Goal: Task Accomplishment & Management: Manage account settings

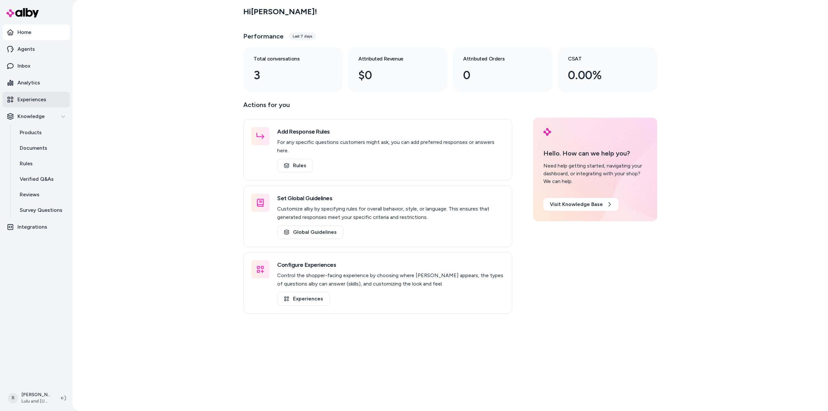
click at [34, 99] on p "Experiences" at bounding box center [31, 100] width 29 height 8
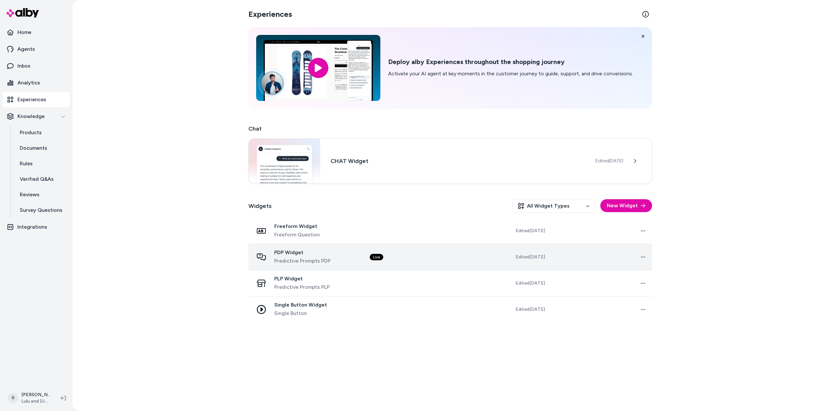
click at [285, 251] on span "PDP Widget" at bounding box center [302, 252] width 56 height 6
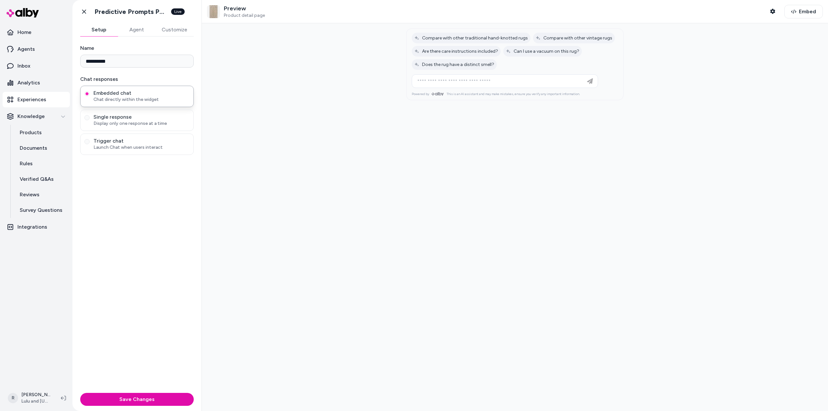
click at [137, 30] on button "Agent" at bounding box center [136, 29] width 37 height 13
click at [173, 31] on button "Customize" at bounding box center [174, 29] width 40 height 13
click at [191, 54] on button "General" at bounding box center [136, 53] width 113 height 9
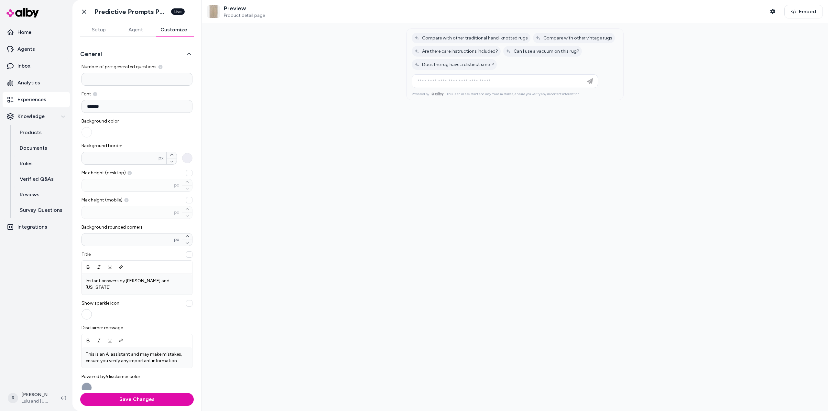
click at [86, 309] on button "button" at bounding box center [86, 314] width 10 height 10
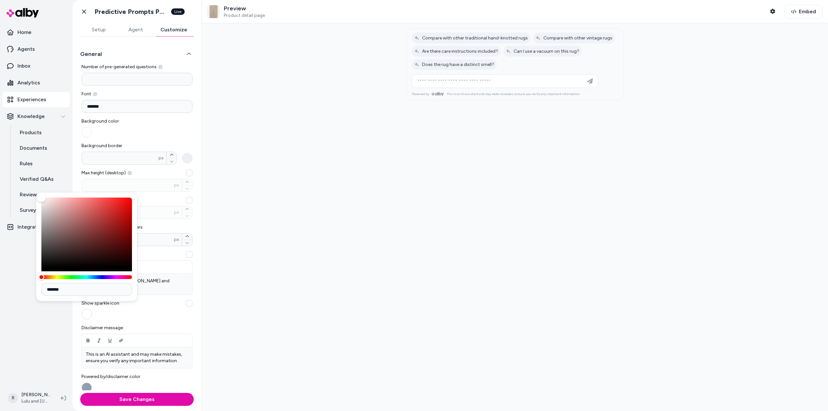
click at [87, 309] on button "button" at bounding box center [86, 314] width 10 height 10
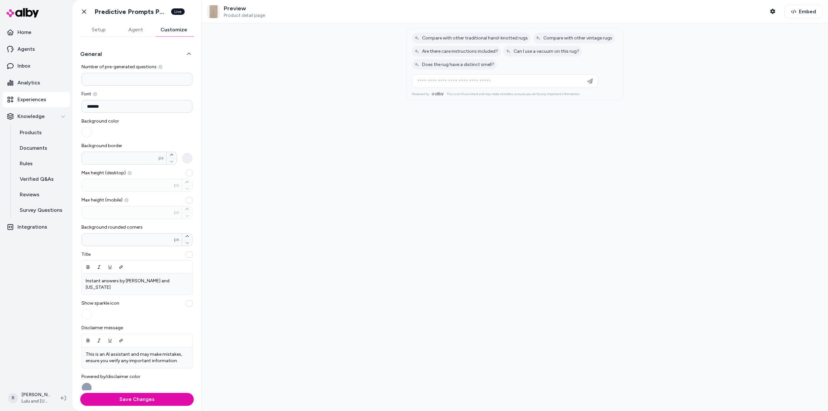
click at [186, 300] on button "button" at bounding box center [189, 303] width 6 height 6
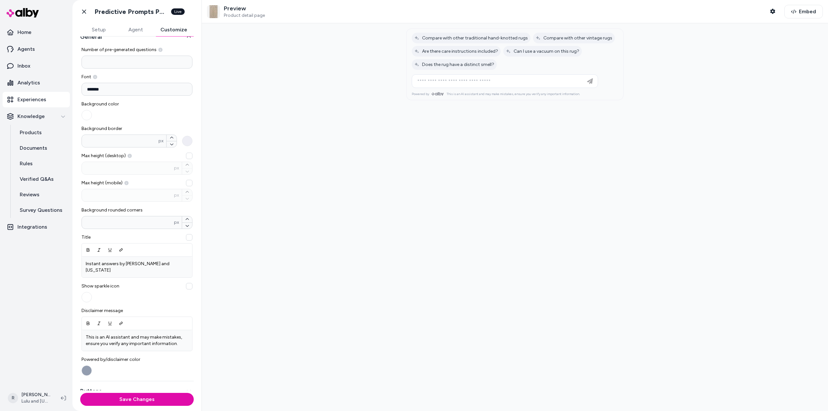
scroll to position [32, 0]
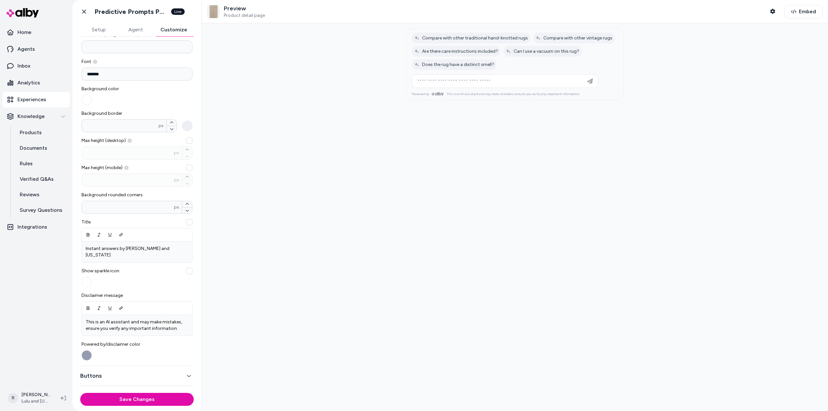
click at [186, 268] on button "button" at bounding box center [189, 271] width 6 height 6
click at [187, 268] on button "button" at bounding box center [189, 271] width 6 height 6
drag, startPoint x: 412, startPoint y: 95, endPoint x: 443, endPoint y: 94, distance: 31.7
click at [443, 94] on div "Powered by" at bounding box center [428, 94] width 32 height 4
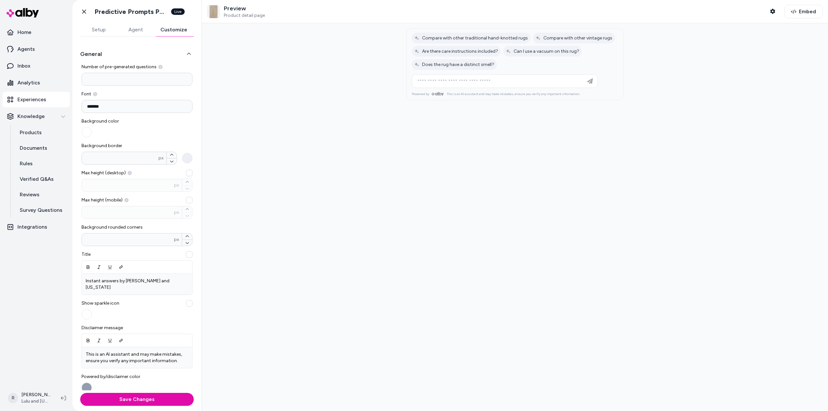
scroll to position [61, 0]
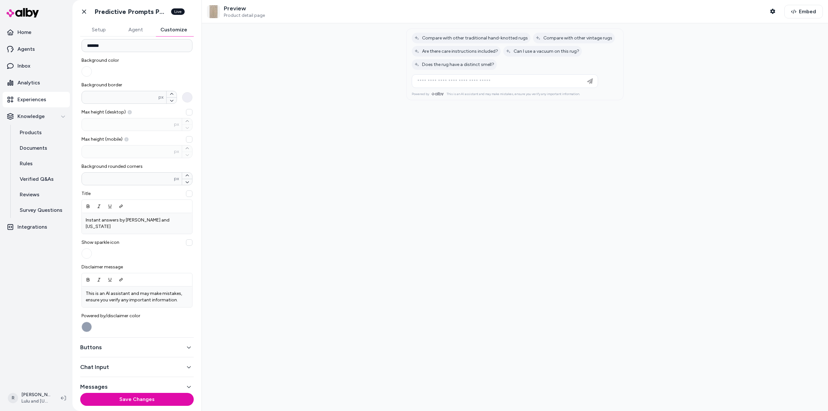
click at [187, 345] on icon "button" at bounding box center [189, 347] width 5 height 5
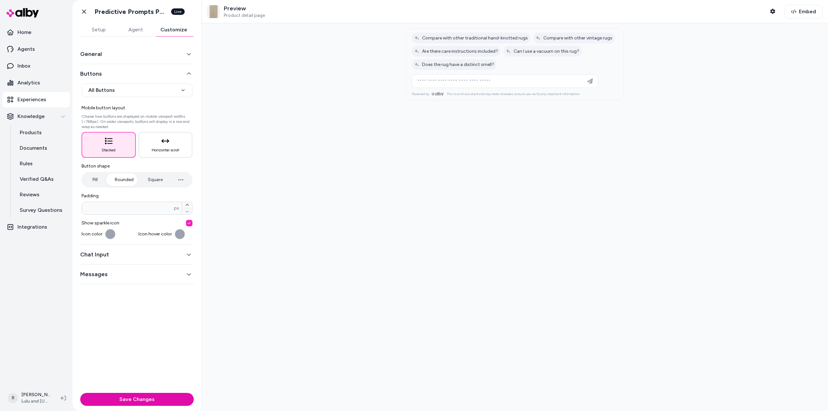
click at [187, 254] on icon "button" at bounding box center [189, 254] width 5 height 5
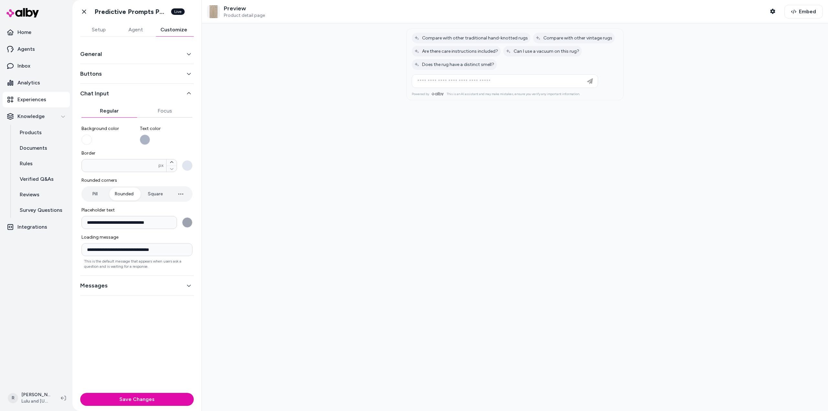
click at [190, 287] on icon "button" at bounding box center [189, 285] width 5 height 5
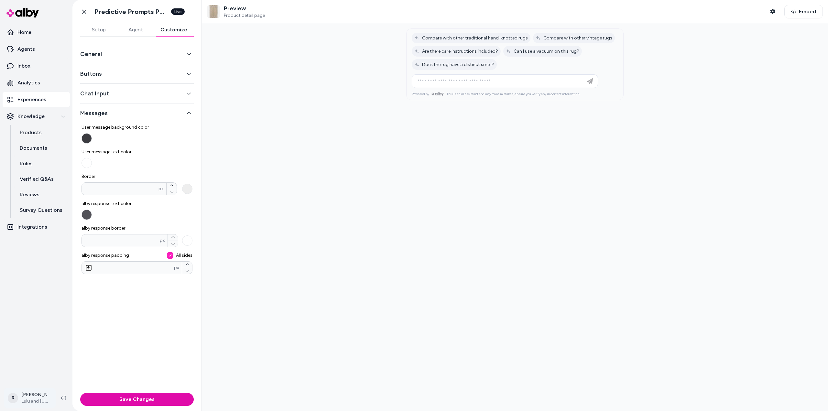
click at [39, 395] on html "Home Agents Inbox Analytics Experiences Knowledge Products Documents Rules Veri…" at bounding box center [414, 205] width 828 height 411
click at [48, 356] on link "Team Members" at bounding box center [58, 356] width 102 height 16
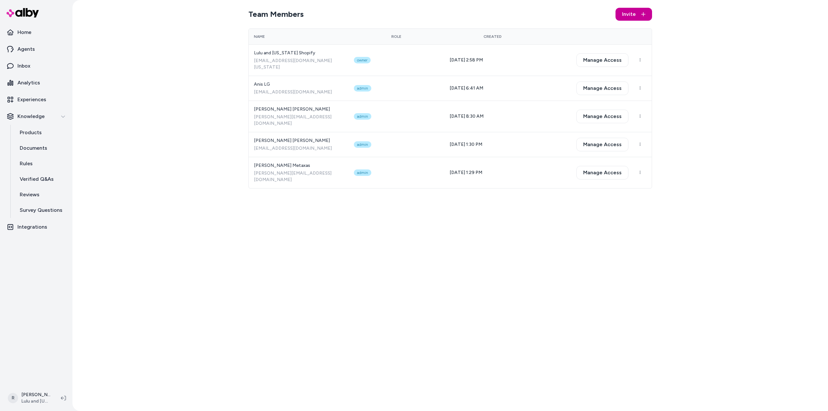
click at [633, 15] on span "Invite" at bounding box center [629, 14] width 14 height 8
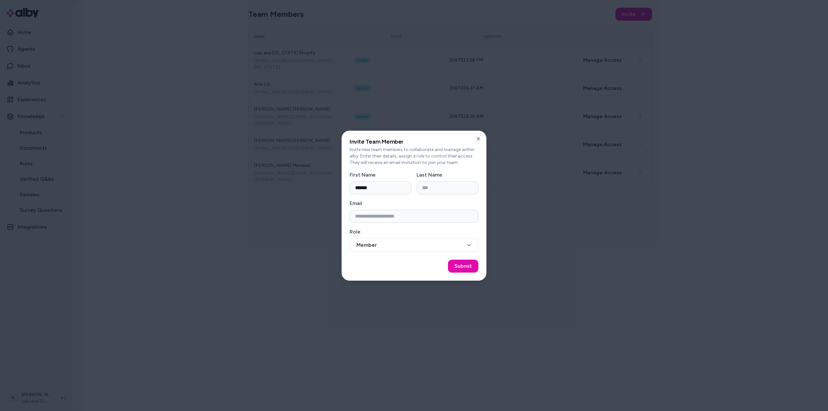
type input "******"
type input "*******"
type input "**********"
click at [423, 250] on button "Member" at bounding box center [413, 245] width 129 height 14
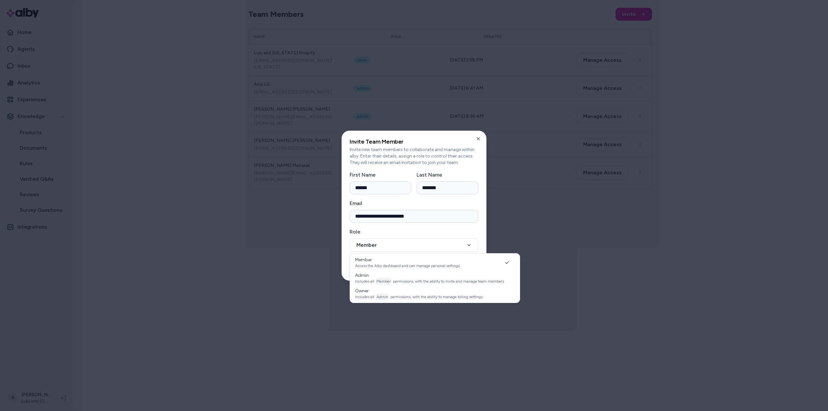
click at [451, 229] on div "**********" at bounding box center [413, 240] width 129 height 24
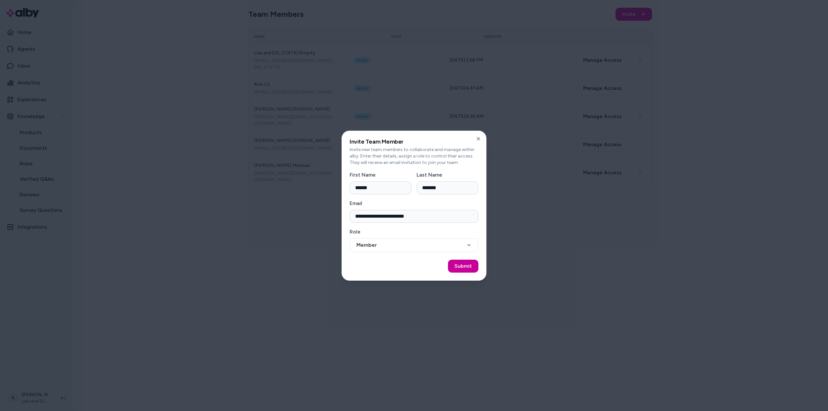
click at [464, 266] on button "Submit" at bounding box center [463, 266] width 30 height 13
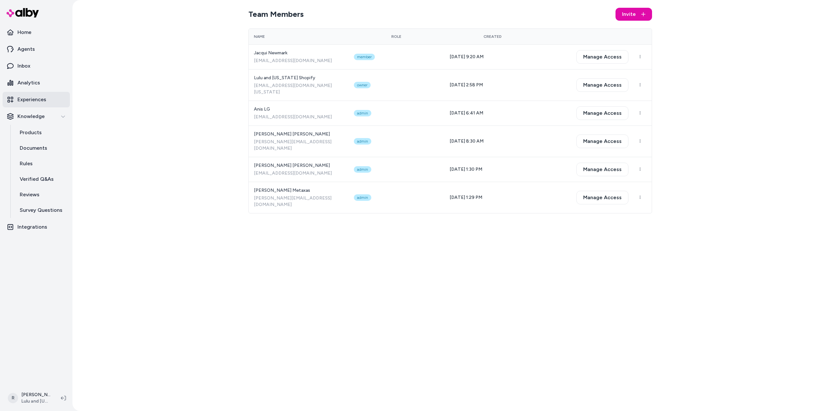
click at [36, 102] on p "Experiences" at bounding box center [31, 100] width 29 height 8
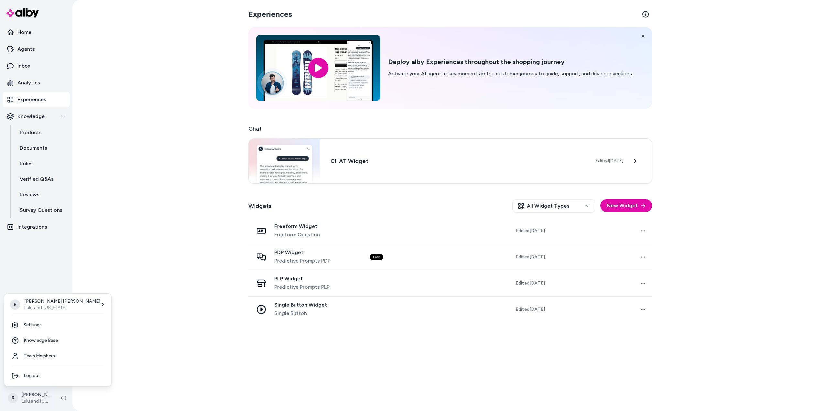
click at [31, 396] on html "Home Agents Inbox Analytics Experiences Knowledge Products Documents Rules Veri…" at bounding box center [414, 205] width 828 height 411
click at [47, 354] on link "Team Members" at bounding box center [58, 356] width 102 height 16
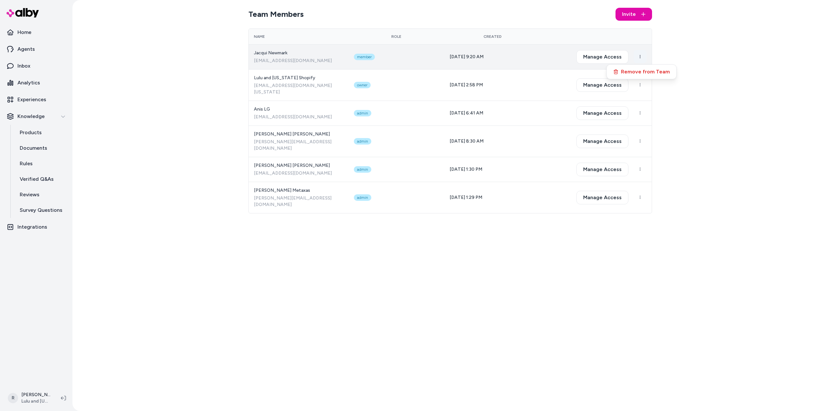
click at [640, 56] on html "Home Agents Inbox Analytics Experiences Knowledge Products Documents Rules Veri…" at bounding box center [414, 205] width 828 height 411
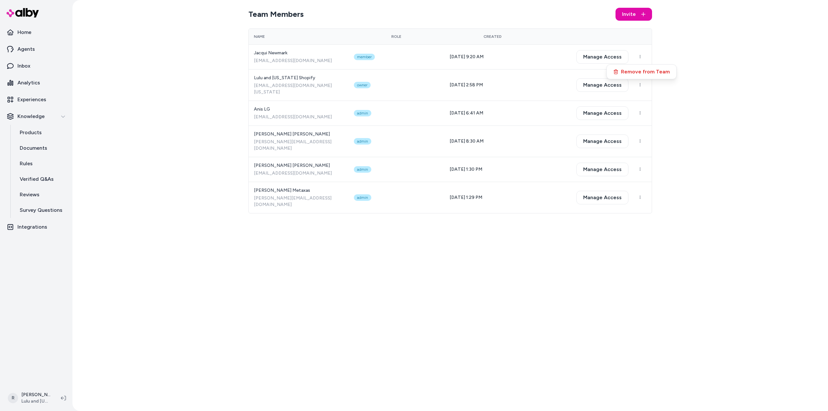
click at [637, 72] on button "Remove from Team" at bounding box center [641, 72] width 67 height 12
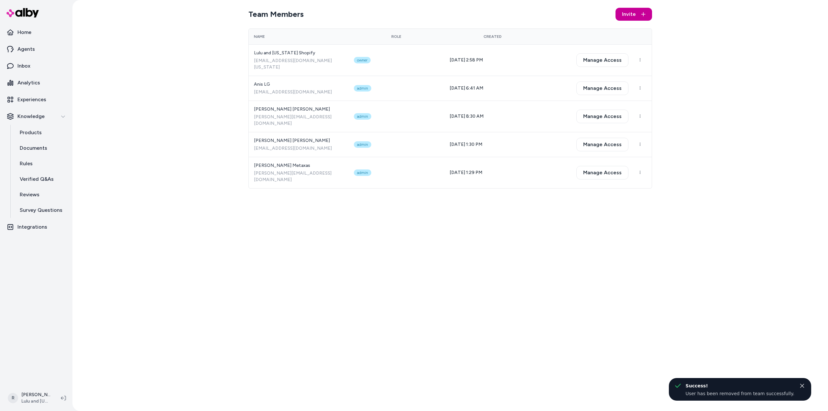
click at [633, 14] on span "Invite" at bounding box center [629, 14] width 14 height 8
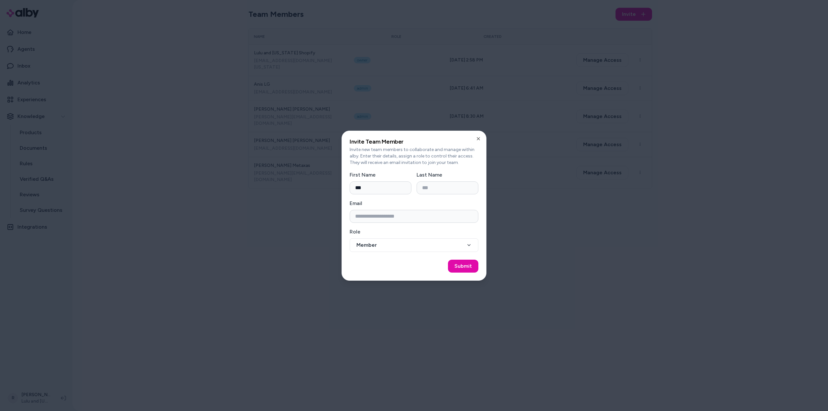
type input "******"
click at [427, 186] on input "Last Name" at bounding box center [447, 187] width 62 height 13
type input "*******"
click at [376, 219] on input "***" at bounding box center [413, 216] width 129 height 13
drag, startPoint x: 369, startPoint y: 218, endPoint x: 329, endPoint y: 221, distance: 39.9
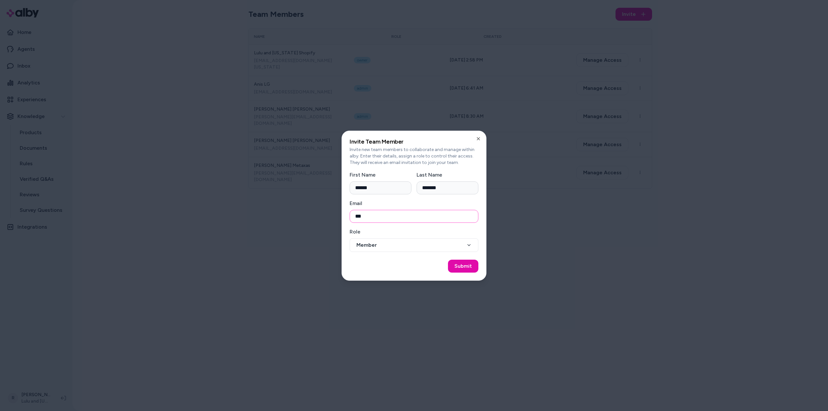
click at [329, 221] on body "**********" at bounding box center [414, 205] width 828 height 411
paste input "**********"
type input "**********"
click at [461, 265] on button "Submit" at bounding box center [463, 266] width 30 height 13
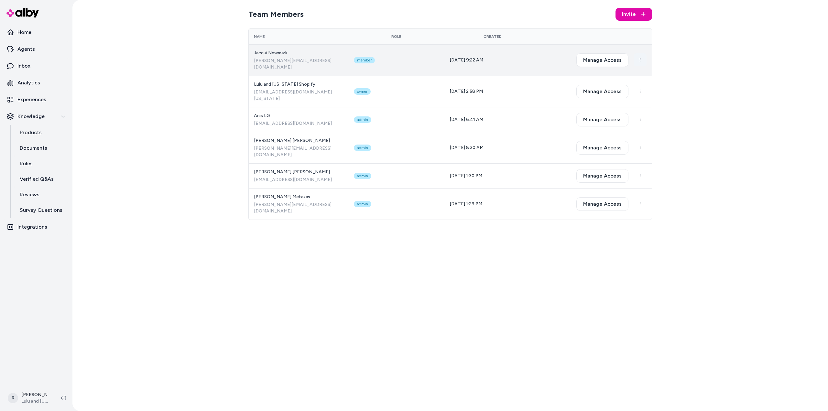
click at [643, 55] on html "Home Agents Inbox Analytics Experiences Knowledge Products Documents Rules Veri…" at bounding box center [414, 205] width 828 height 411
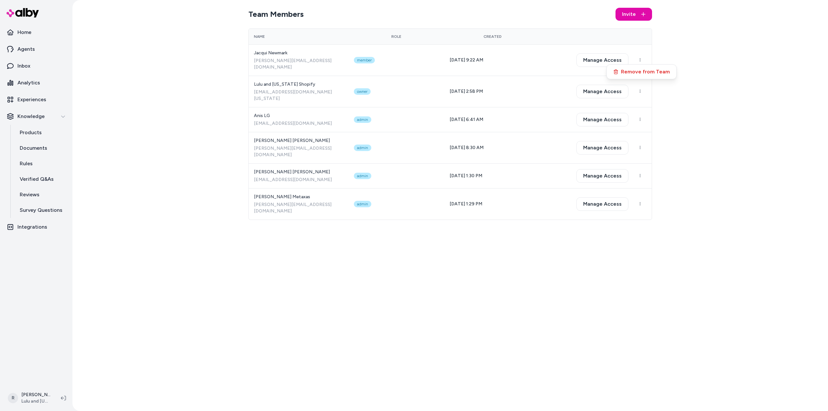
click at [681, 59] on html "Home Agents Inbox Analytics Experiences Knowledge Products Documents Rules Veri…" at bounding box center [414, 205] width 828 height 411
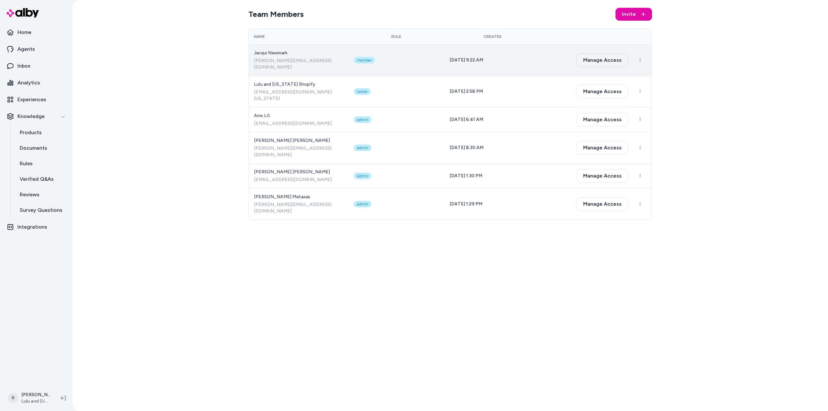
click at [591, 55] on button "Manage Access" at bounding box center [602, 60] width 52 height 14
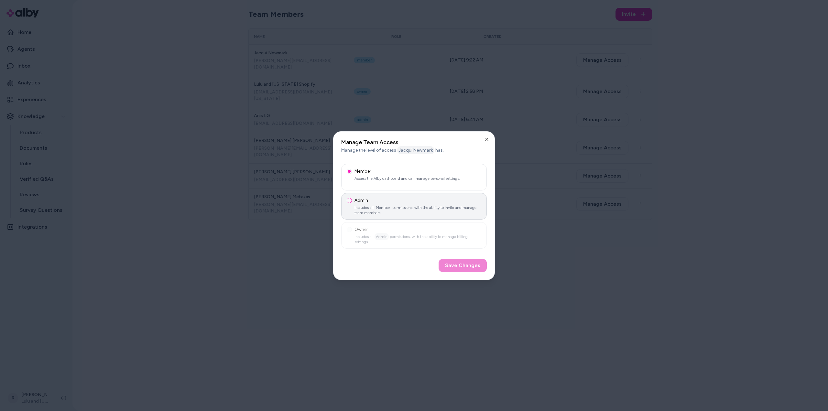
click at [349, 200] on button "Admin Includes all Member permissions, with the ability to invite and manage te…" at bounding box center [349, 200] width 5 height 5
click at [464, 262] on button "Save Changes" at bounding box center [462, 265] width 48 height 13
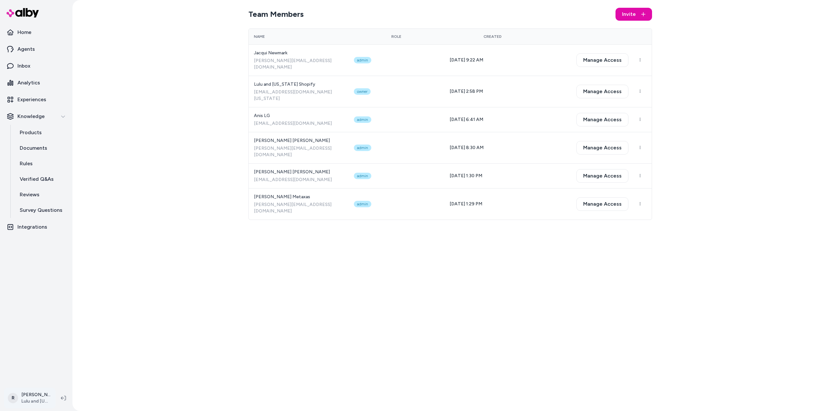
click at [42, 400] on html "Home Agents Inbox Analytics Experiences Knowledge Products Documents Rules Veri…" at bounding box center [414, 205] width 828 height 411
click at [52, 302] on p "[PERSON_NAME]" at bounding box center [62, 301] width 76 height 6
click at [54, 324] on link "Settings" at bounding box center [58, 325] width 102 height 16
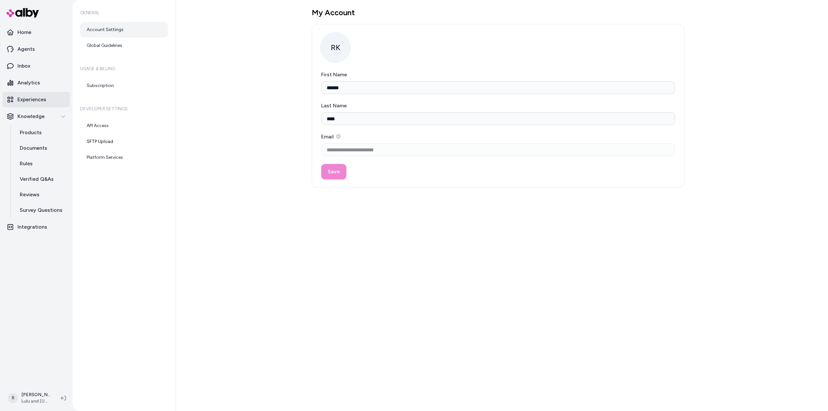
click at [42, 100] on p "Experiences" at bounding box center [31, 100] width 29 height 8
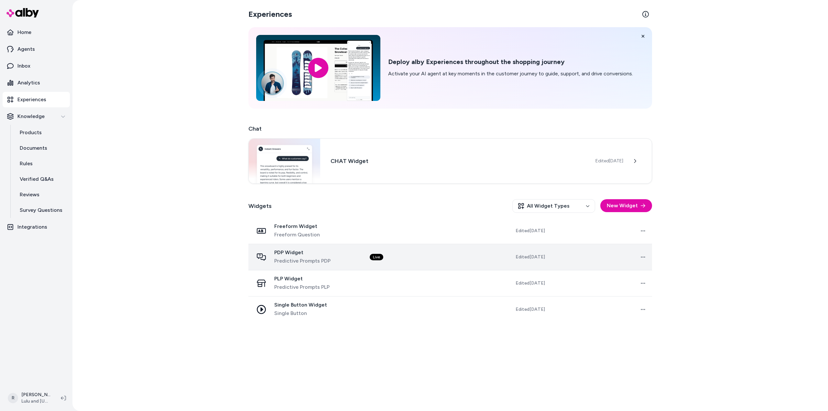
click at [292, 250] on span "PDP Widget" at bounding box center [302, 252] width 56 height 6
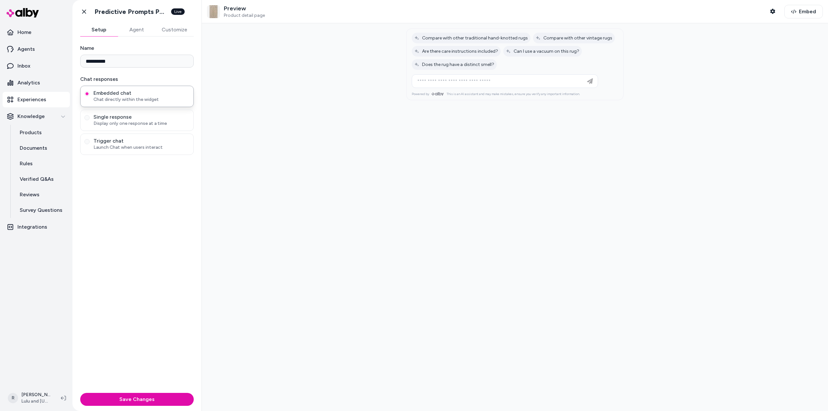
click at [188, 28] on button "Customize" at bounding box center [174, 29] width 38 height 13
click at [190, 54] on icon "button" at bounding box center [189, 54] width 4 height 2
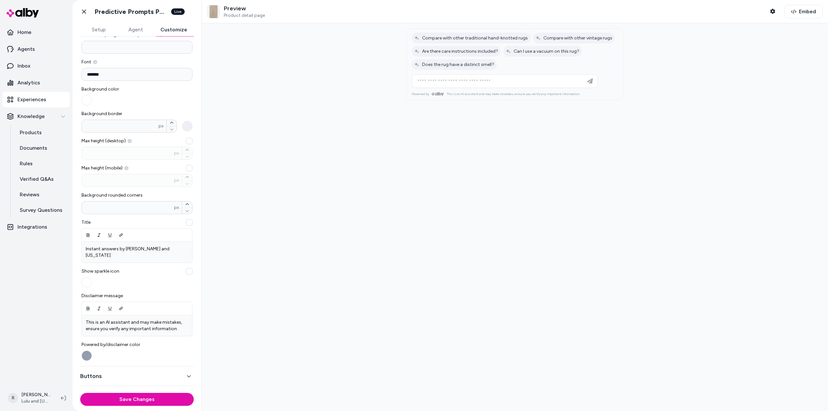
scroll to position [61, 0]
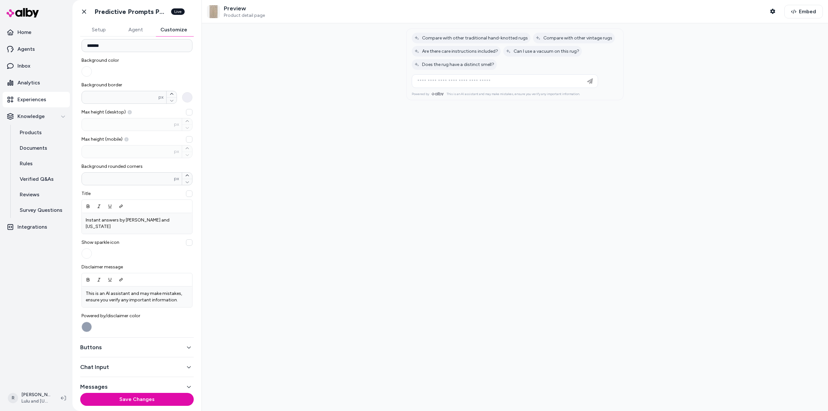
click at [187, 345] on icon "button" at bounding box center [189, 347] width 5 height 5
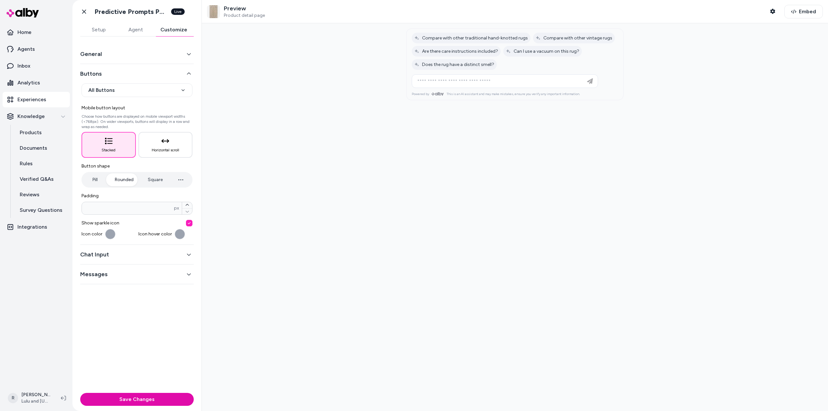
click at [189, 224] on button "button" at bounding box center [189, 223] width 6 height 6
click at [144, 398] on button "Save Changes" at bounding box center [136, 399] width 113 height 13
